Goal: Transaction & Acquisition: Purchase product/service

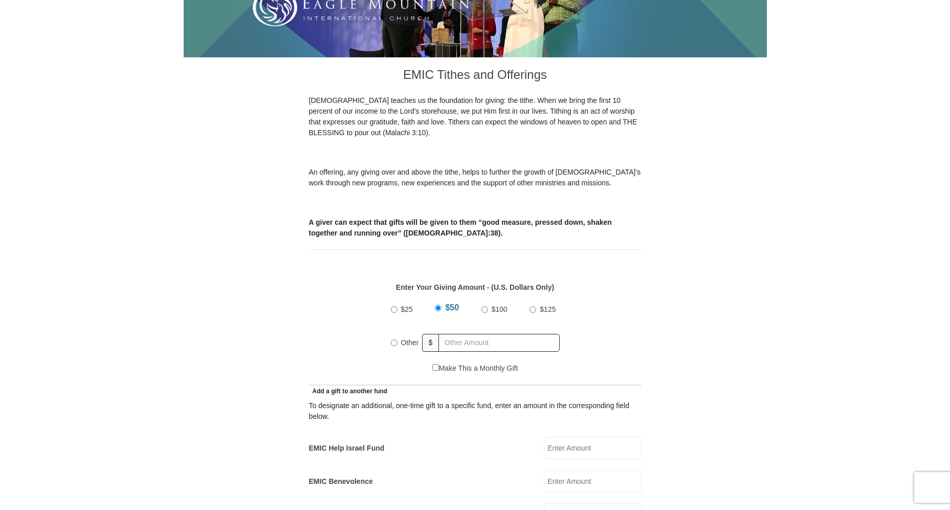
scroll to position [256, 0]
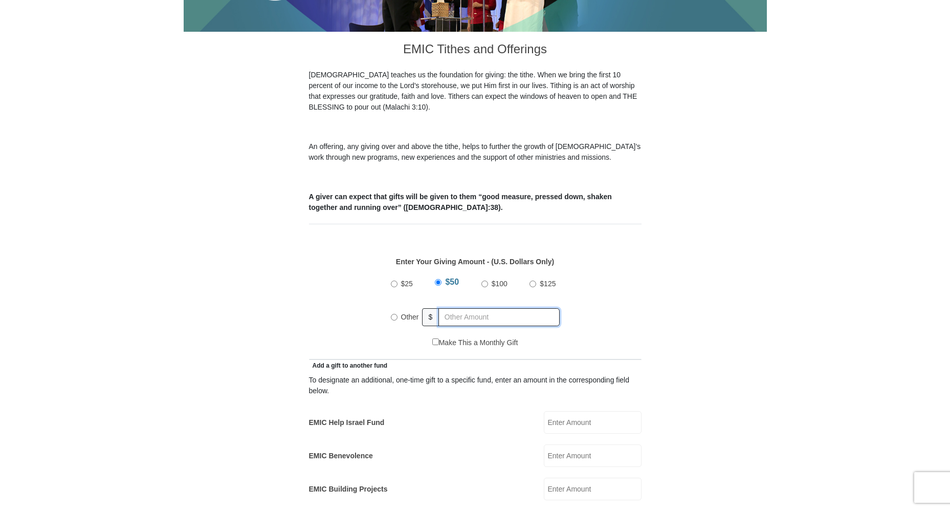
radio input "true"
click at [470, 308] on input "text" at bounding box center [501, 317] width 117 height 18
type input "150.00"
type input "100.00"
type input "[PERSON_NAME]"
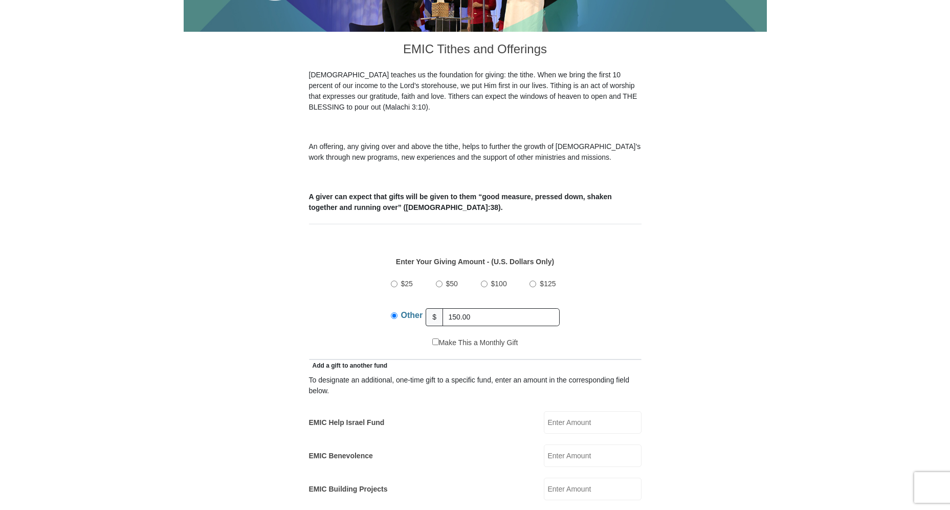
type input "[PERSON_NAME]"
type input "[EMAIL_ADDRESS][DOMAIN_NAME]"
type input "[STREET_ADDRESS]"
type input "Visalia"
select select "CA"
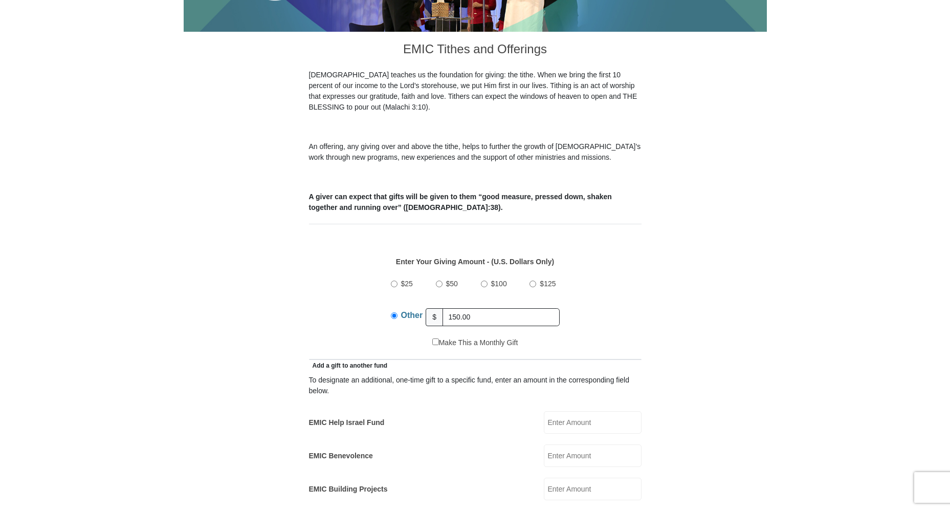
type input "93292"
type input "5599010142"
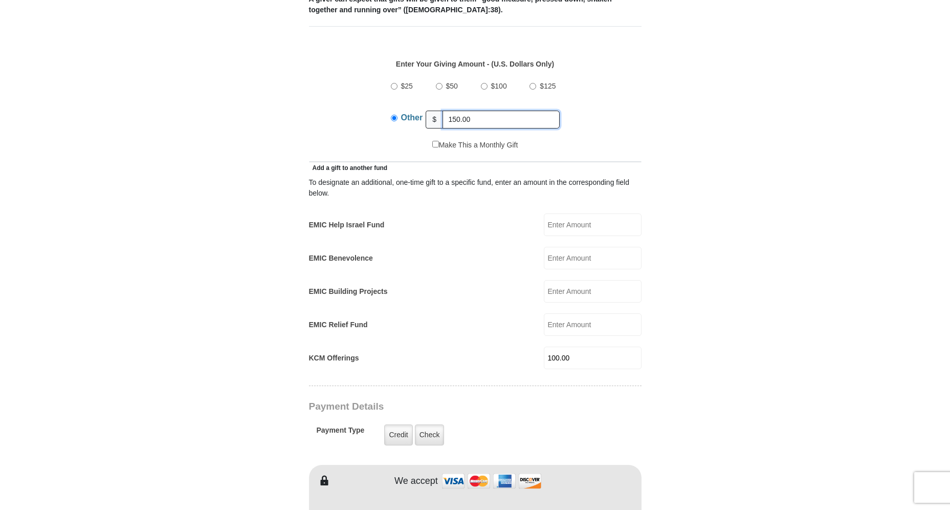
scroll to position [460, 0]
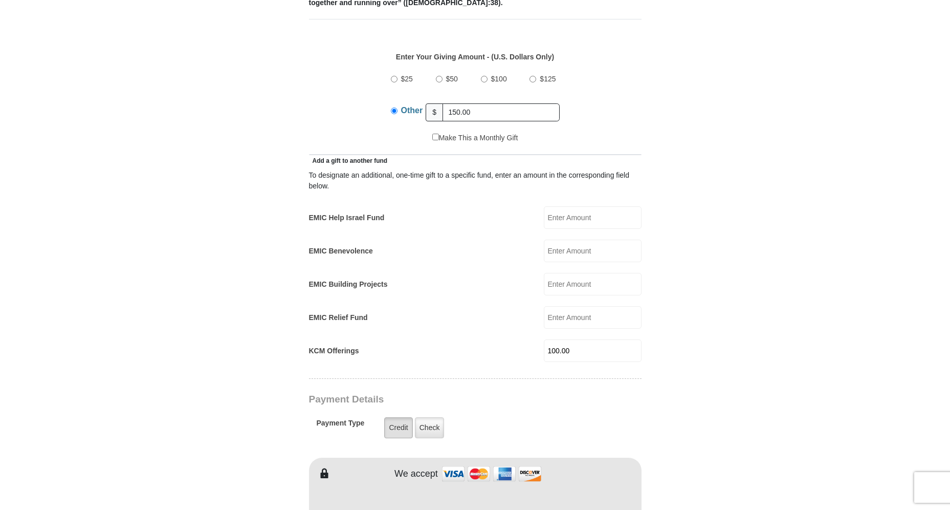
click at [398, 417] on label "Credit" at bounding box center [398, 427] width 28 height 21
click at [0, 0] on input "Credit" at bounding box center [0, 0] width 0 height 0
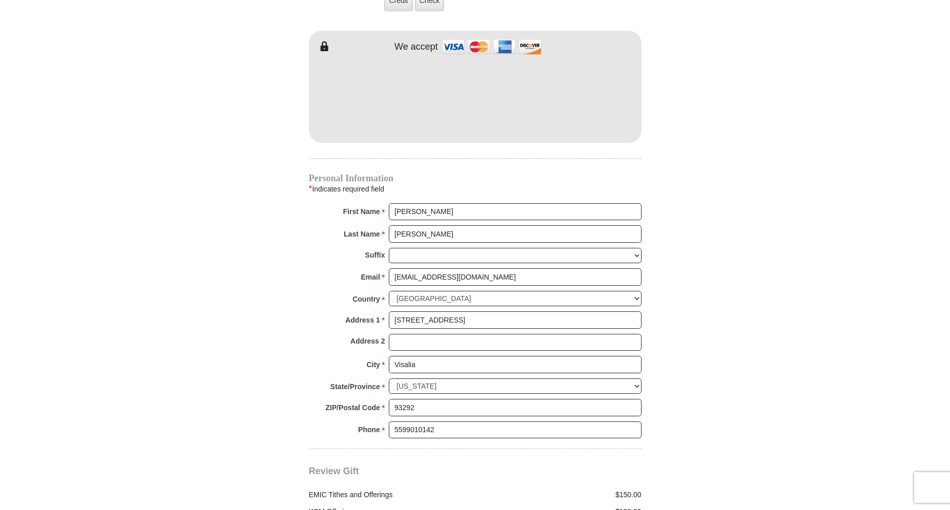
scroll to position [1023, 0]
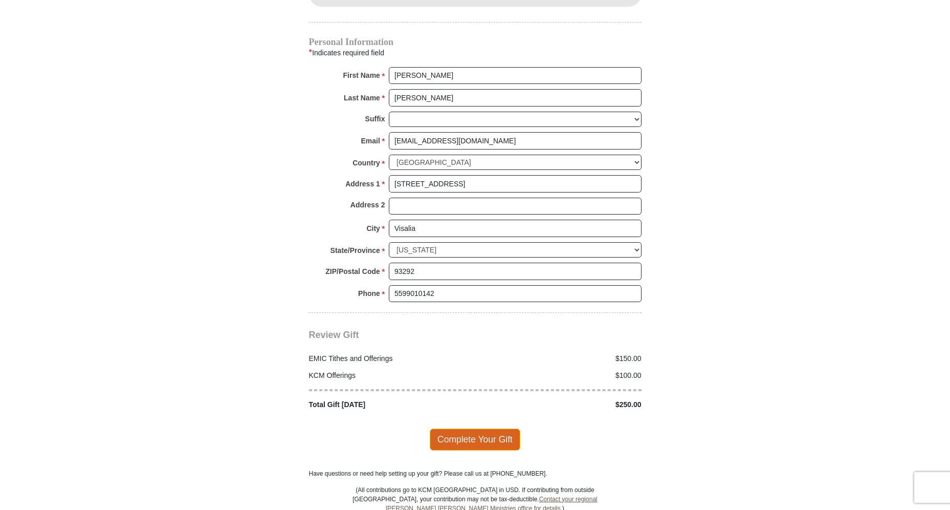
click at [473, 429] on span "Complete Your Gift" at bounding box center [475, 438] width 91 height 21
